Goal: Transaction & Acquisition: Purchase product/service

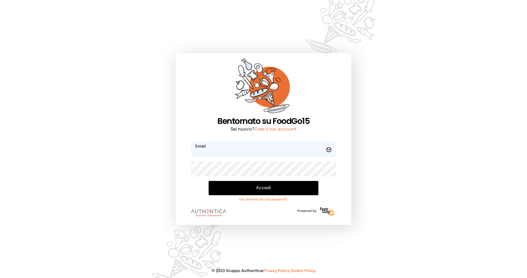
type input "**********"
click at [295, 189] on button "Accedi" at bounding box center [264, 188] width 110 height 14
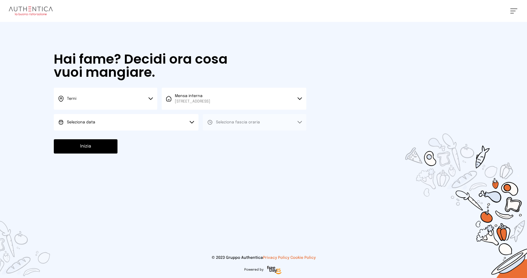
click at [157, 119] on button "Seleziona data" at bounding box center [126, 122] width 145 height 16
click at [129, 136] on li "[DATE], [DATE]" at bounding box center [126, 138] width 145 height 14
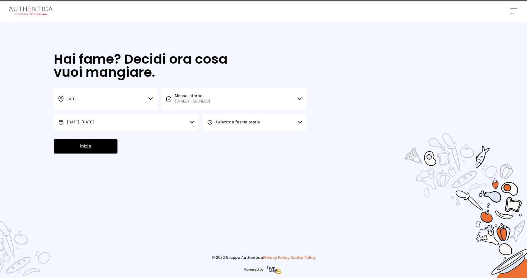
click at [219, 125] on span "Seleziona fascia oraria" at bounding box center [238, 122] width 44 height 5
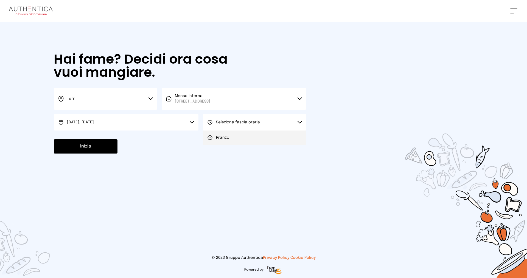
click at [222, 138] on span "Pranzo" at bounding box center [222, 137] width 13 height 5
click at [67, 158] on div "Hai fame? Decidi ora cosa vuoi mangiare. Terni Scegli la città [GEOGRAPHIC_DATA…" at bounding box center [180, 103] width 264 height 163
click at [67, 149] on button "Inizia" at bounding box center [86, 146] width 64 height 14
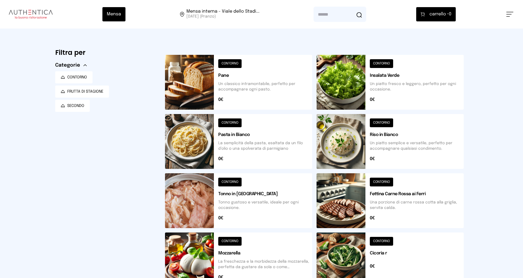
scroll to position [165, 0]
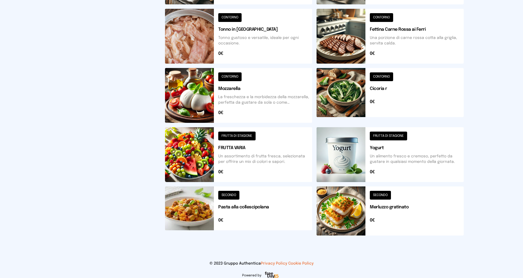
click at [412, 215] on button at bounding box center [390, 211] width 147 height 49
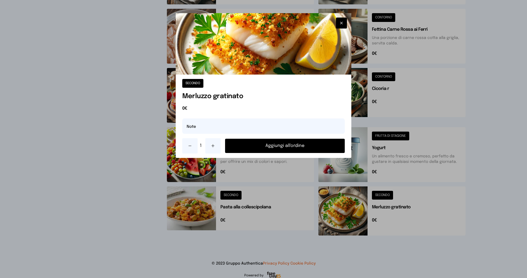
click at [211, 148] on button at bounding box center [212, 145] width 15 height 15
click at [269, 148] on button "Aggiungi all'ordine" at bounding box center [285, 146] width 120 height 14
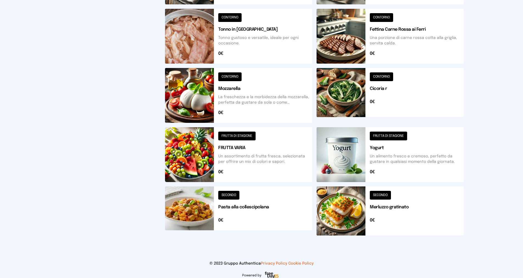
click at [256, 153] on button at bounding box center [238, 154] width 147 height 55
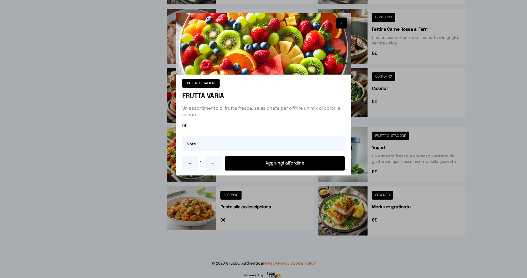
click at [215, 165] on icon at bounding box center [213, 163] width 4 height 4
click at [242, 166] on button "Aggiungi all'ordine" at bounding box center [285, 164] width 120 height 14
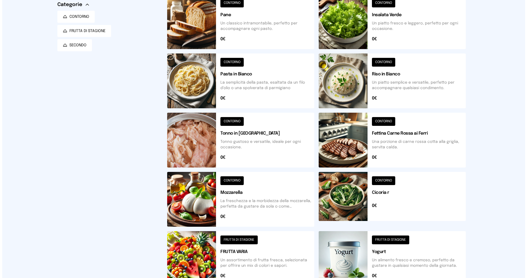
scroll to position [0, 0]
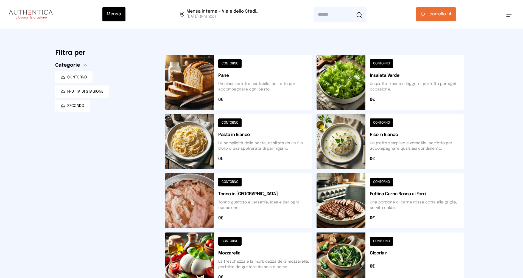
click at [440, 16] on span "carrello •" at bounding box center [438, 14] width 19 height 7
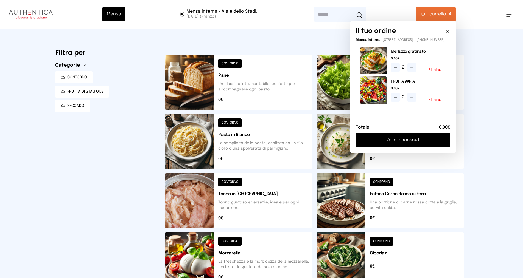
click at [417, 147] on button "Vai al checkout" at bounding box center [403, 140] width 94 height 14
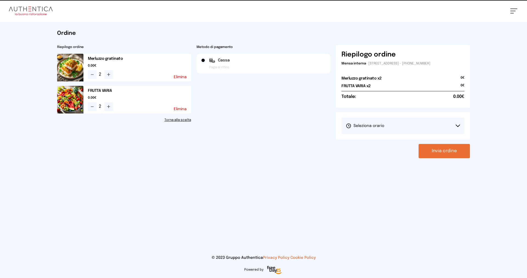
click at [407, 127] on button "Seleziona orario" at bounding box center [403, 126] width 123 height 16
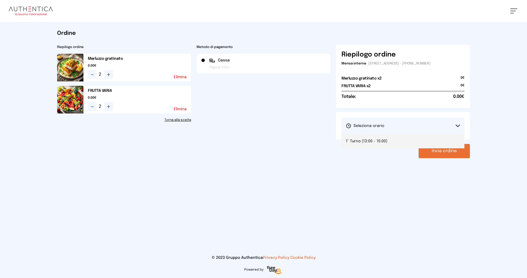
drag, startPoint x: 404, startPoint y: 141, endPoint x: 439, endPoint y: 152, distance: 36.5
click at [404, 141] on li "1° Turno (13:00 - 15:00)" at bounding box center [403, 141] width 123 height 14
click at [443, 154] on button "Invia ordine" at bounding box center [444, 151] width 51 height 14
